Goal: Check status: Check status

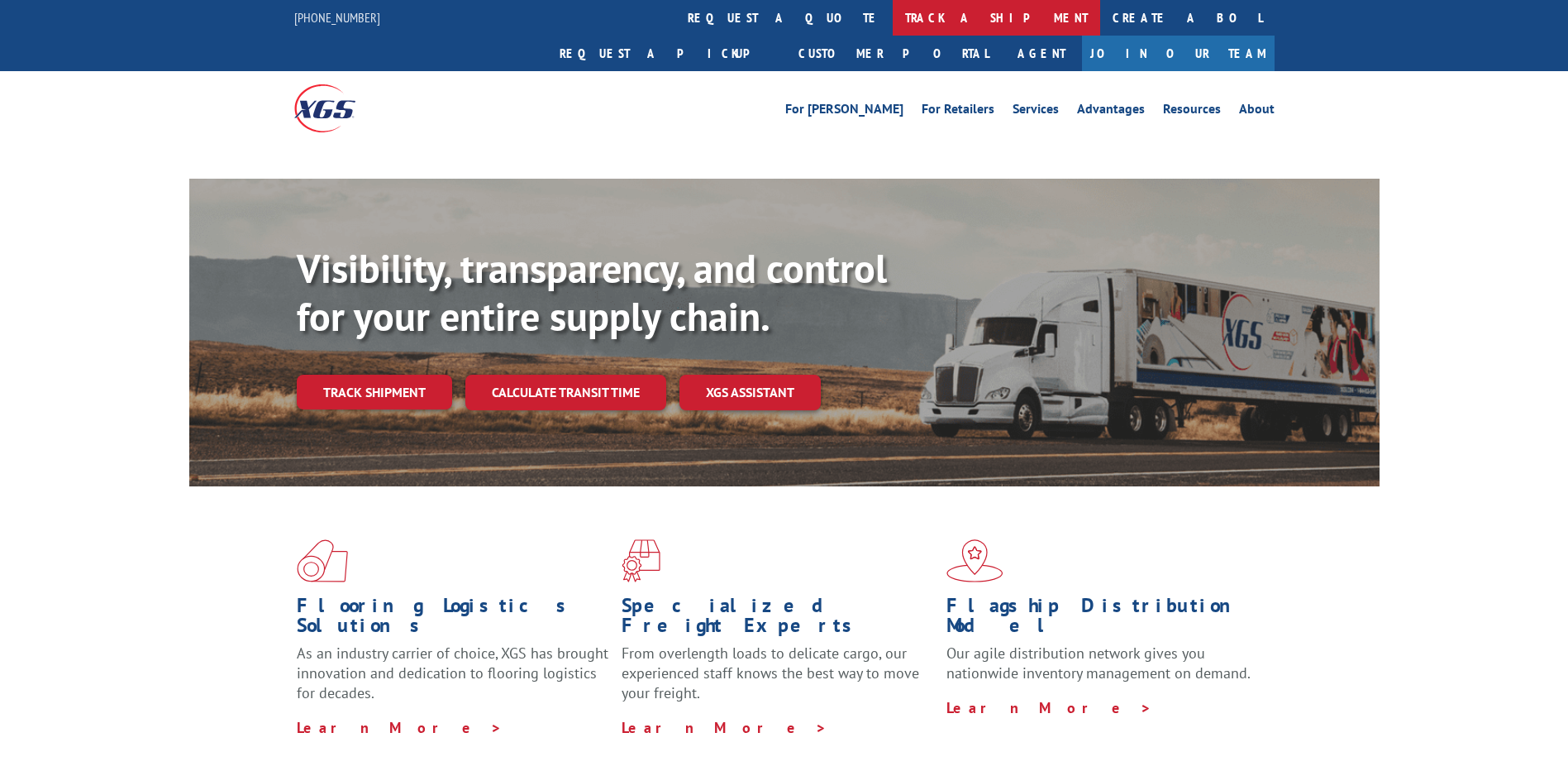
click at [893, 15] on link "track a shipment" at bounding box center [997, 18] width 208 height 36
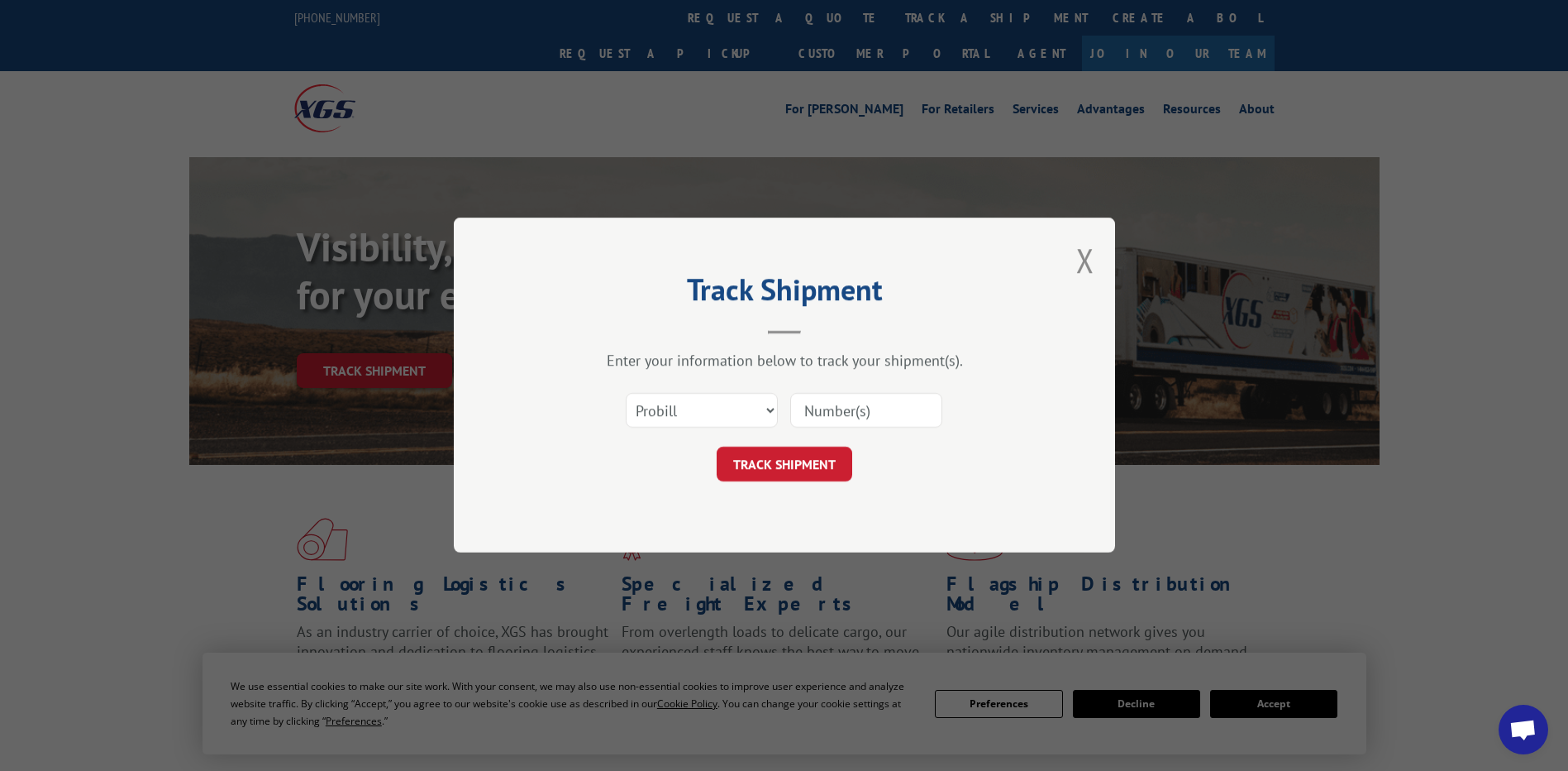
click at [770, 406] on select "Select category... Probill BOL PO" at bounding box center [702, 411] width 152 height 35
select select "bol"
click at [626, 394] on select "Select category... Probill BOL PO" at bounding box center [702, 411] width 152 height 35
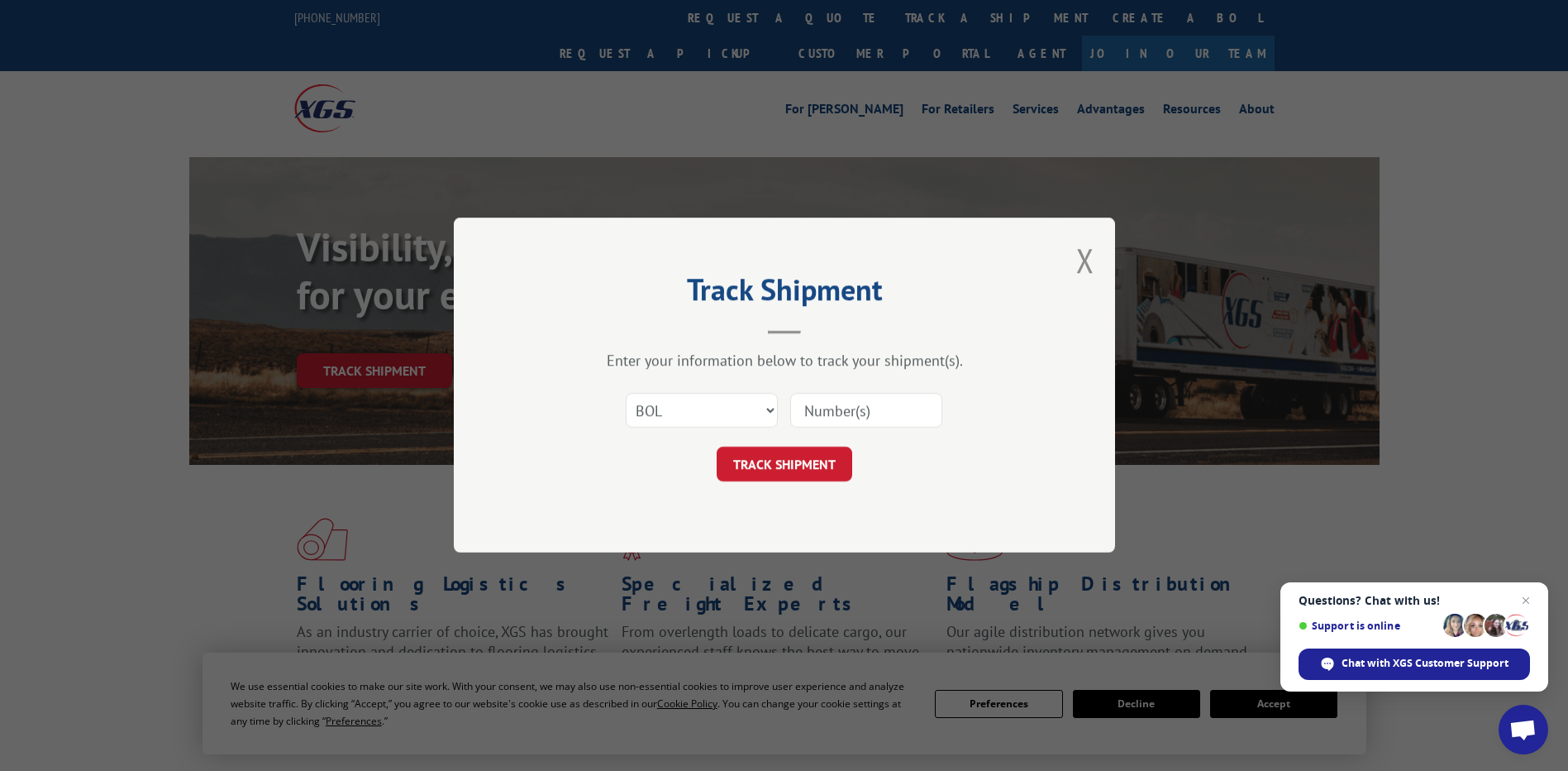
click at [843, 409] on input at bounding box center [867, 411] width 152 height 35
type input "5155616"
click at [785, 457] on button "TRACK SHIPMENT" at bounding box center [784, 464] width 136 height 35
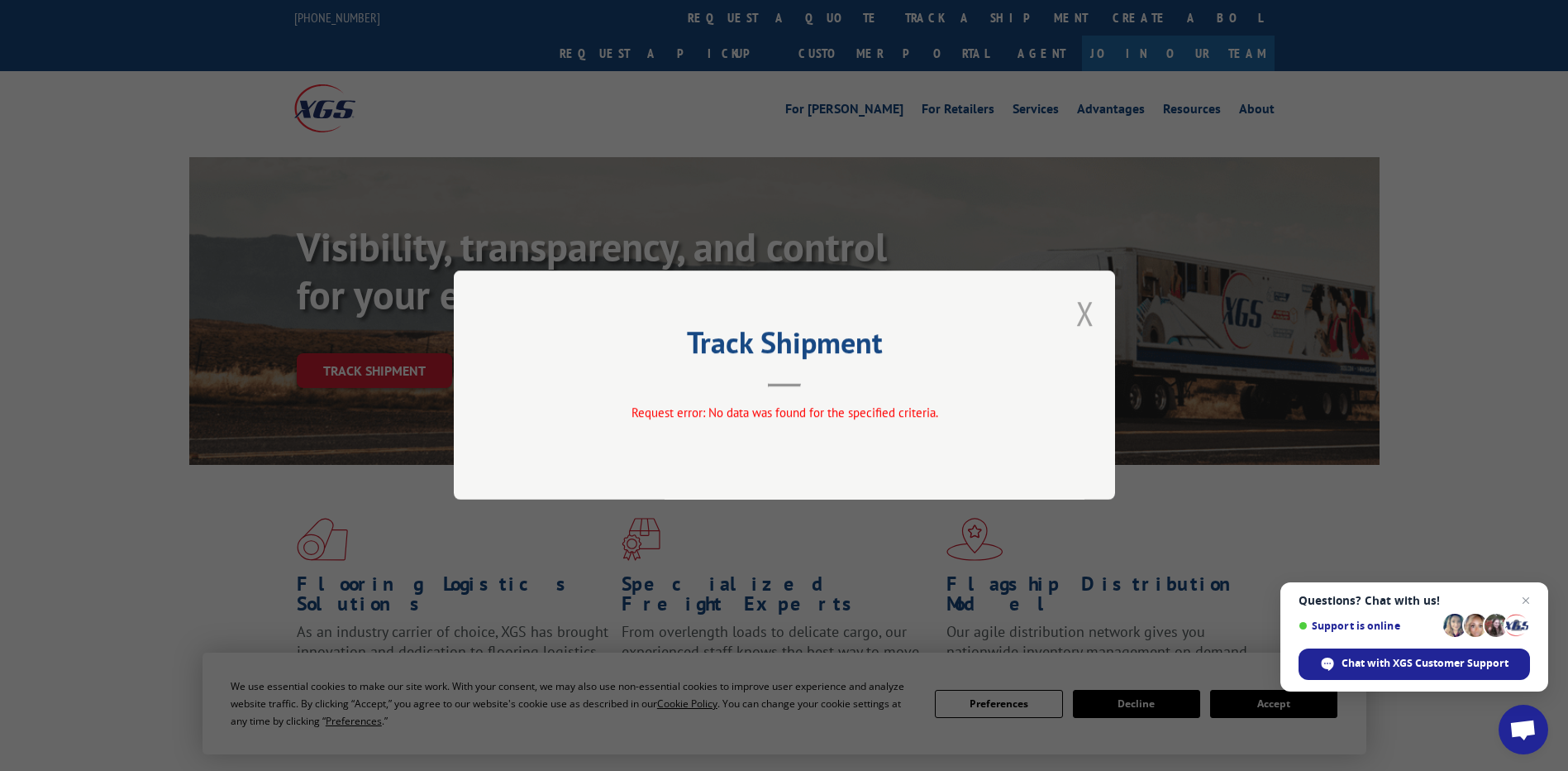
click at [1086, 315] on button "Close modal" at bounding box center [1085, 313] width 18 height 44
